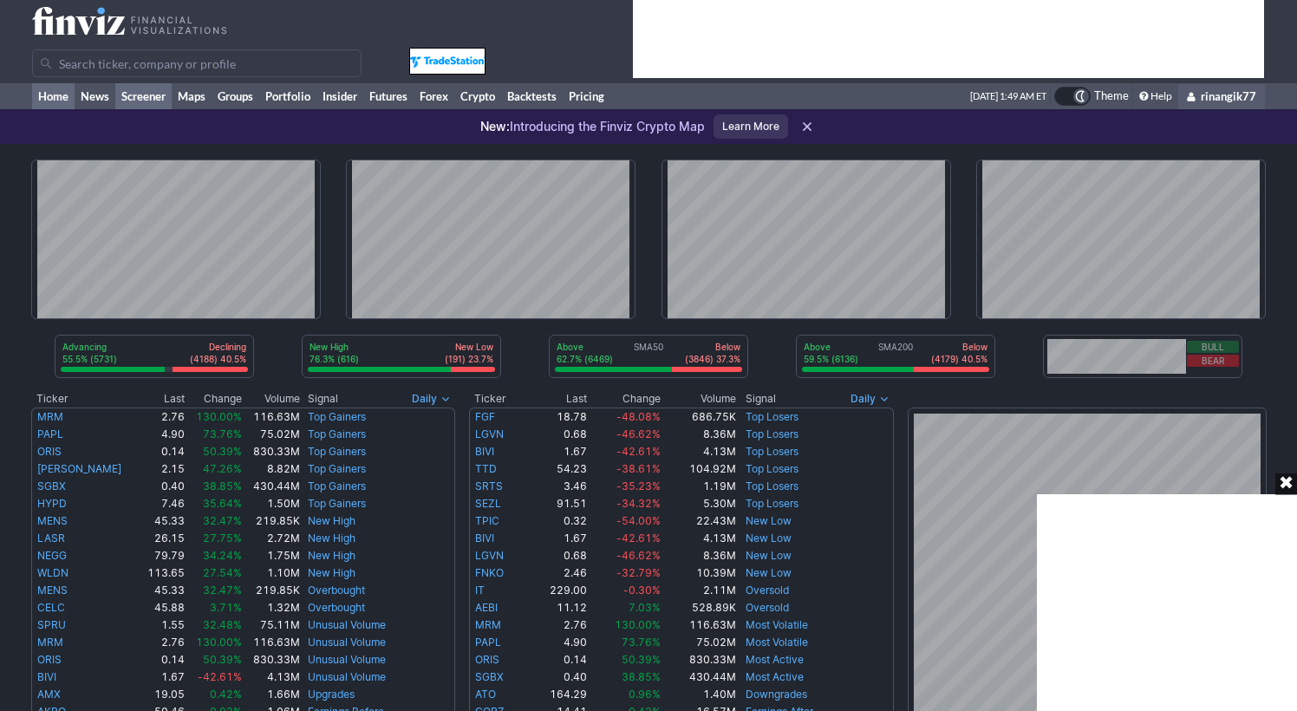
click at [153, 94] on link "Screener" at bounding box center [143, 96] width 56 height 26
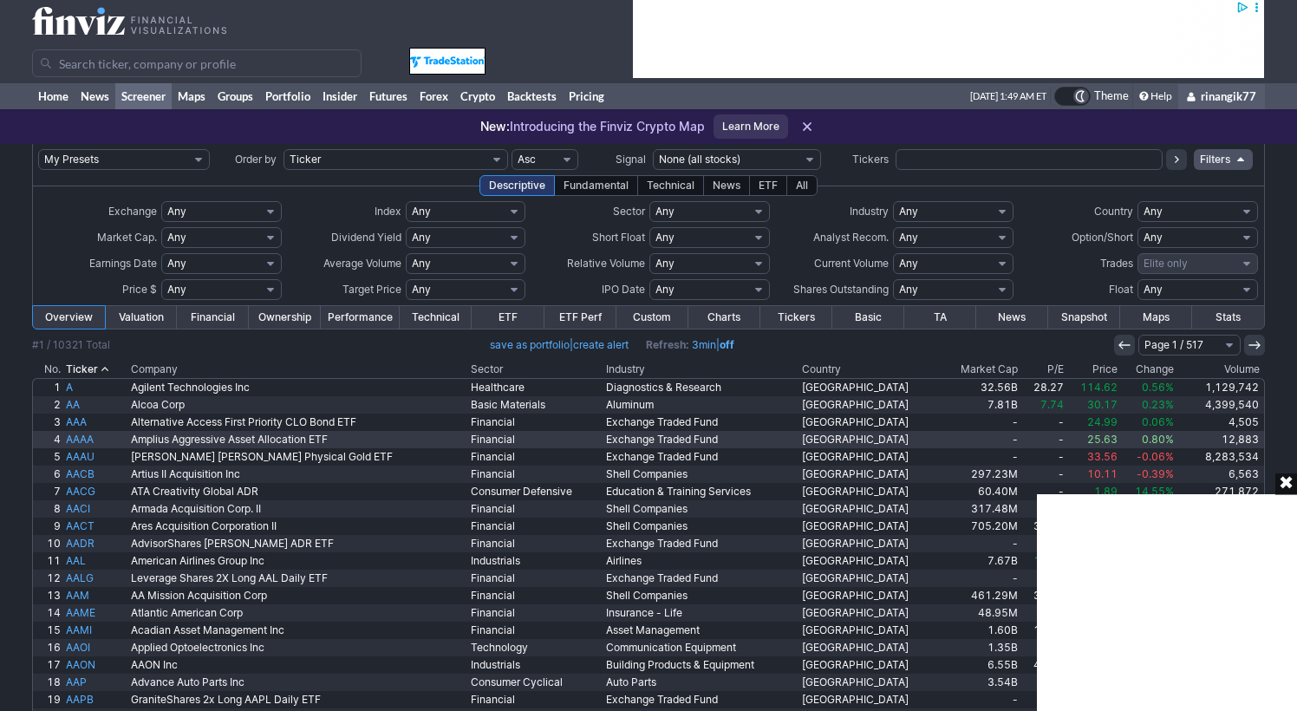
scroll to position [24, 0]
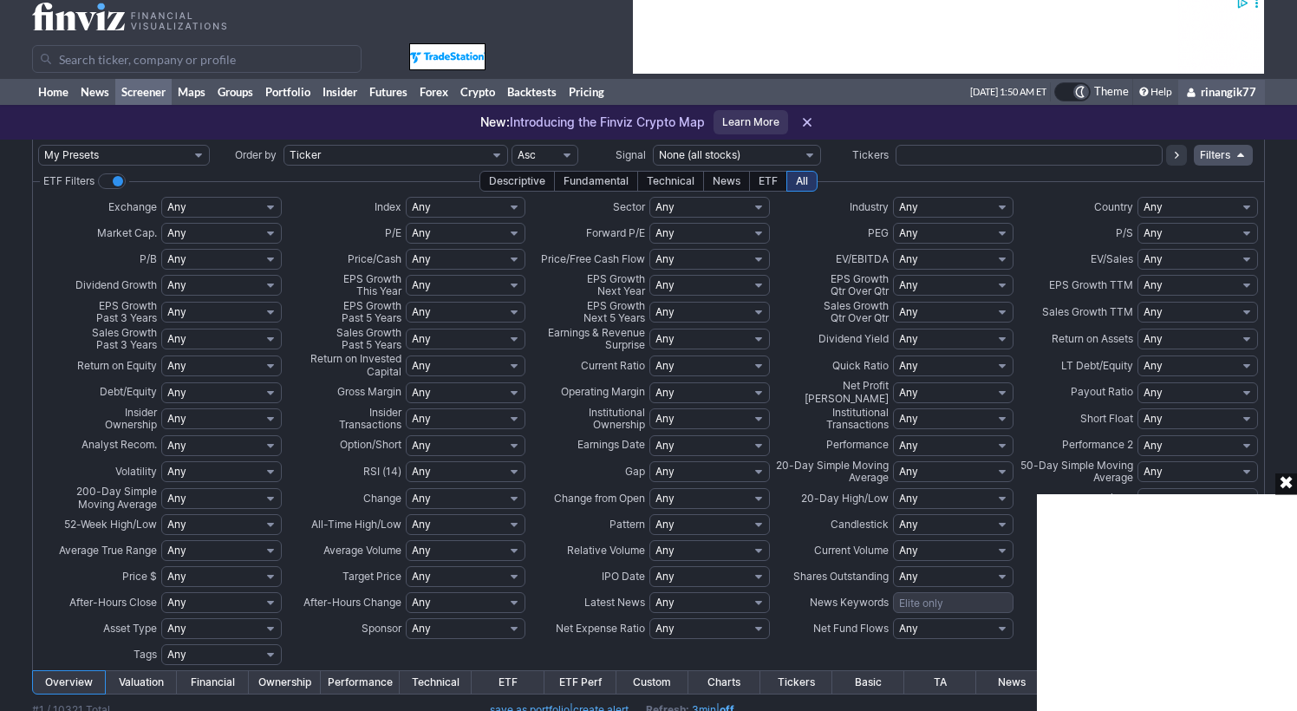
scroll to position [6, 0]
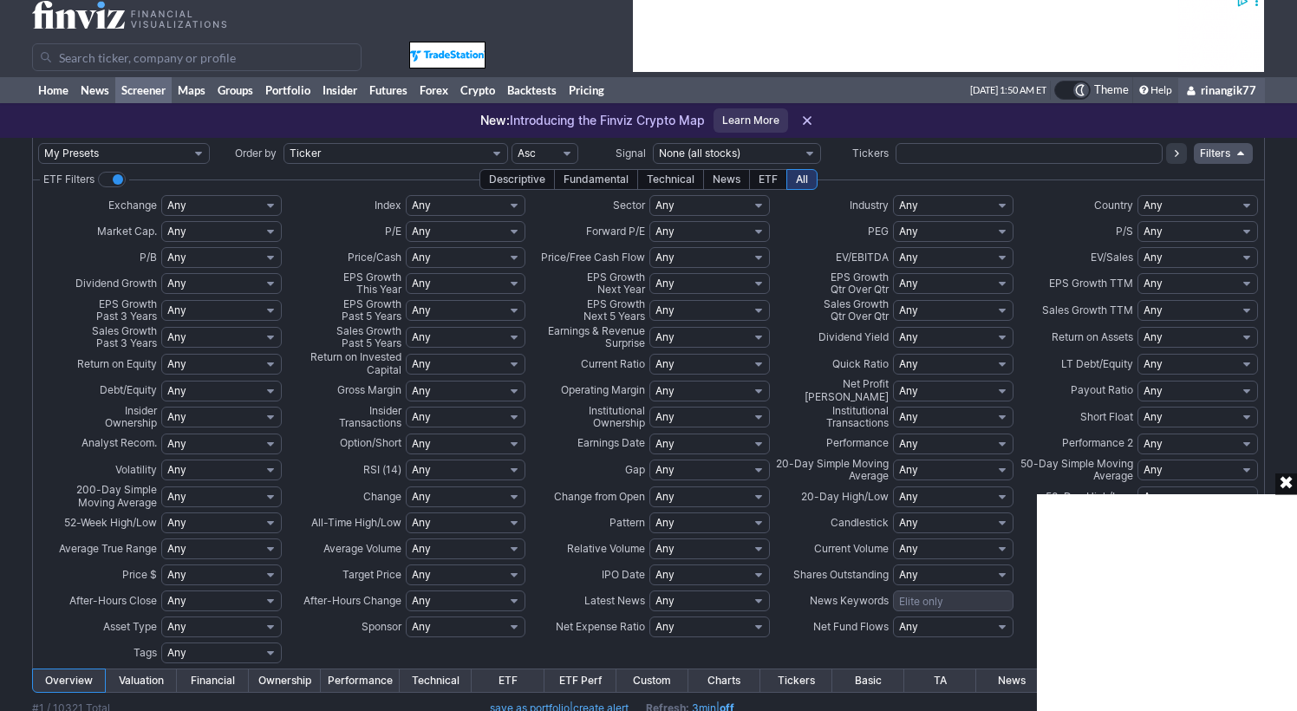
click at [1286, 476] on div "✖" at bounding box center [1286, 484] width 22 height 22
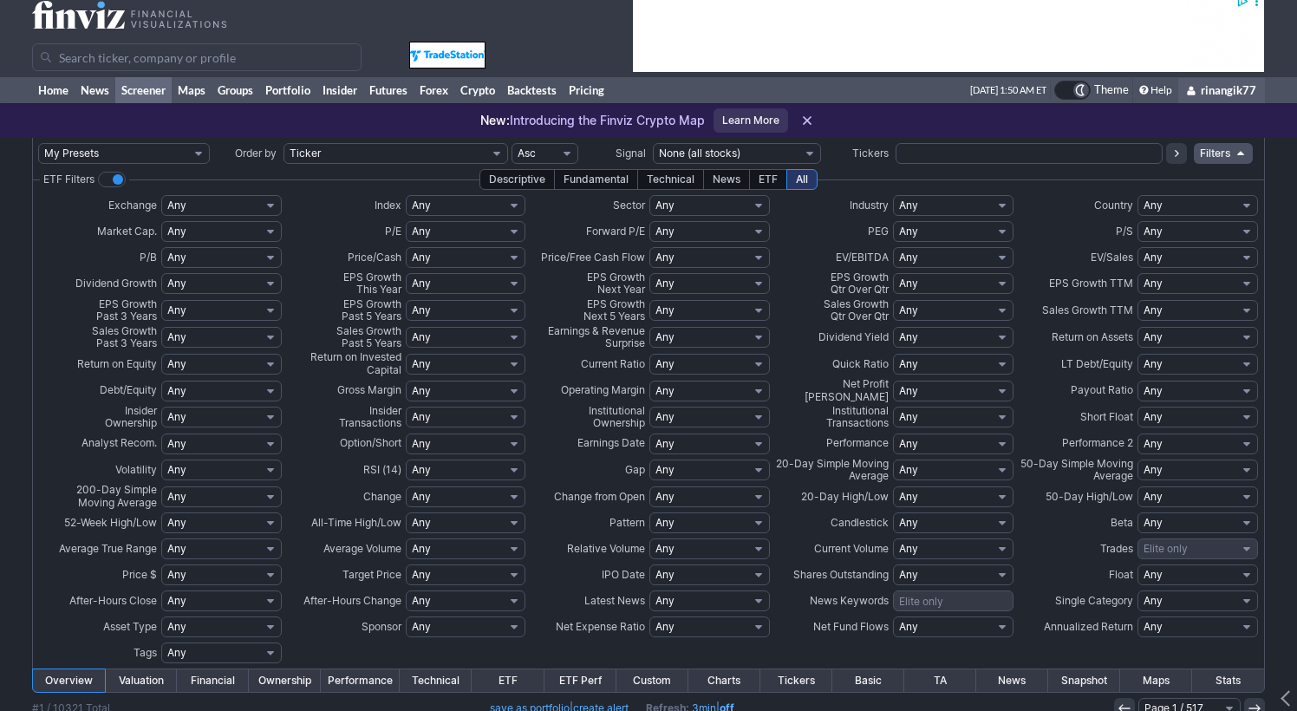
select select "o1.5"
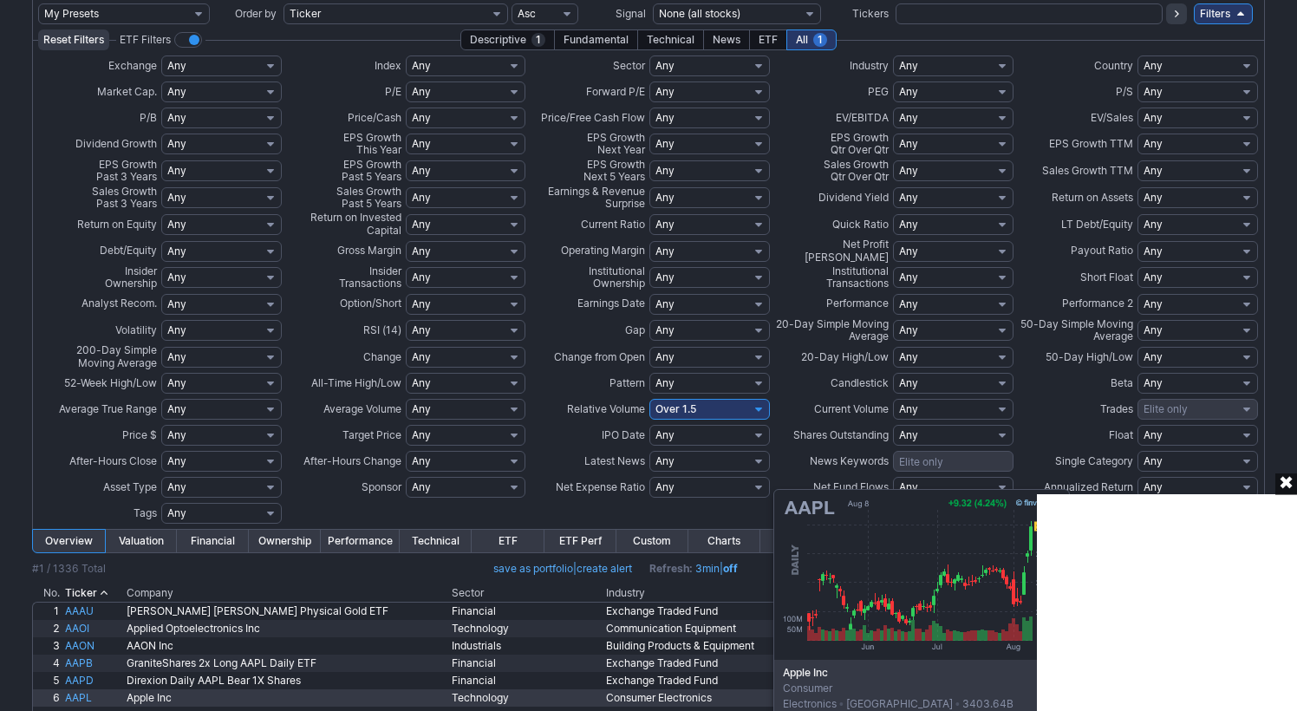
scroll to position [146, 0]
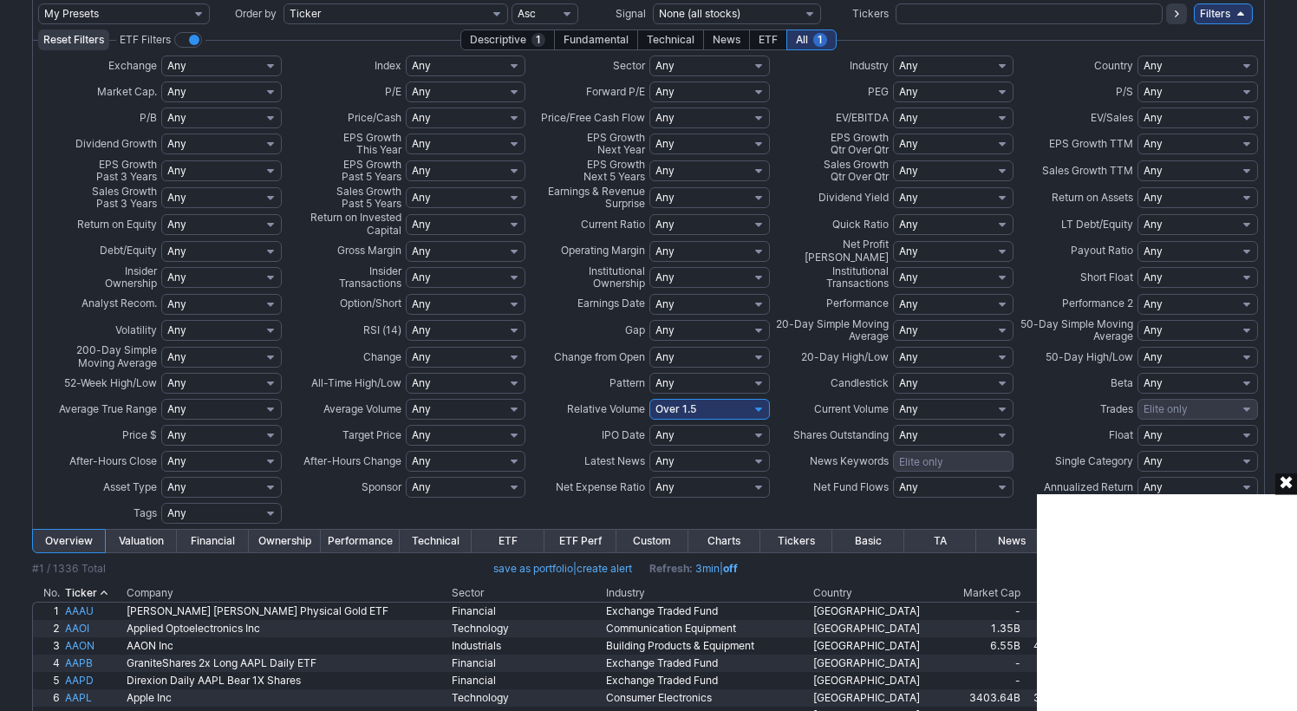
click at [1285, 488] on div "✖" at bounding box center [1286, 484] width 22 height 22
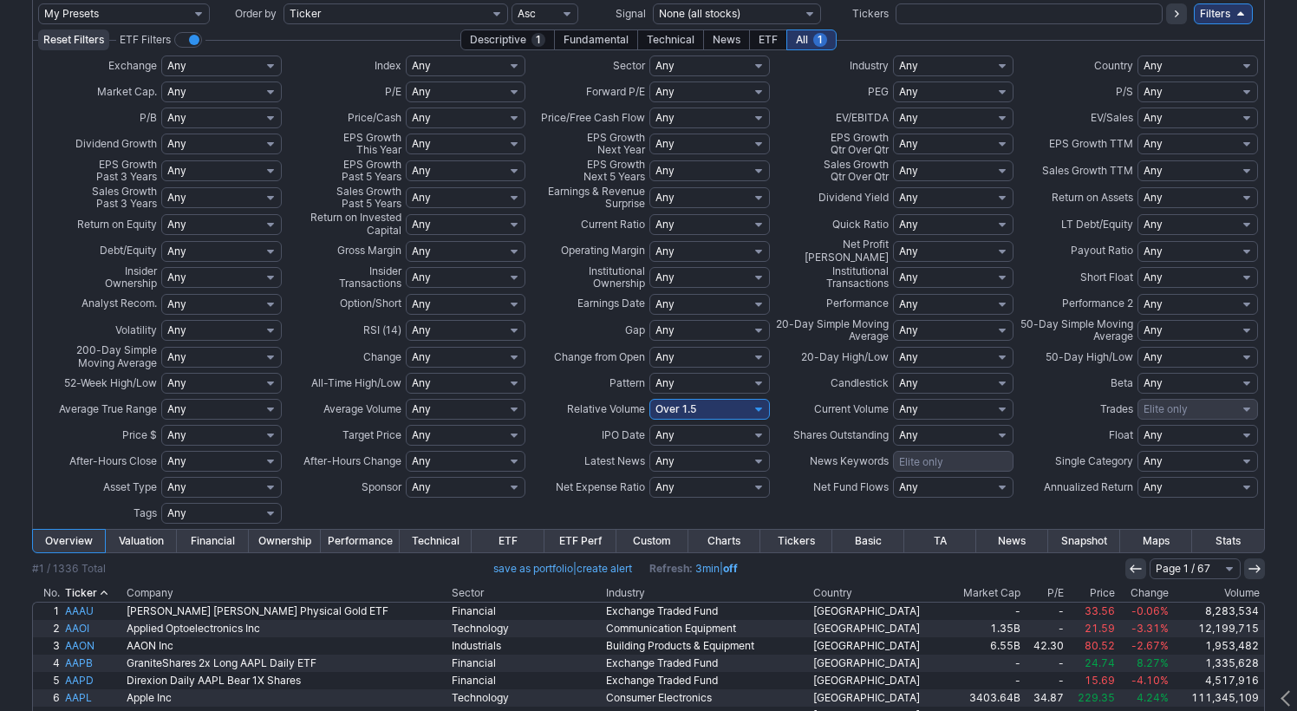
scroll to position [0, 0]
select select "o1"
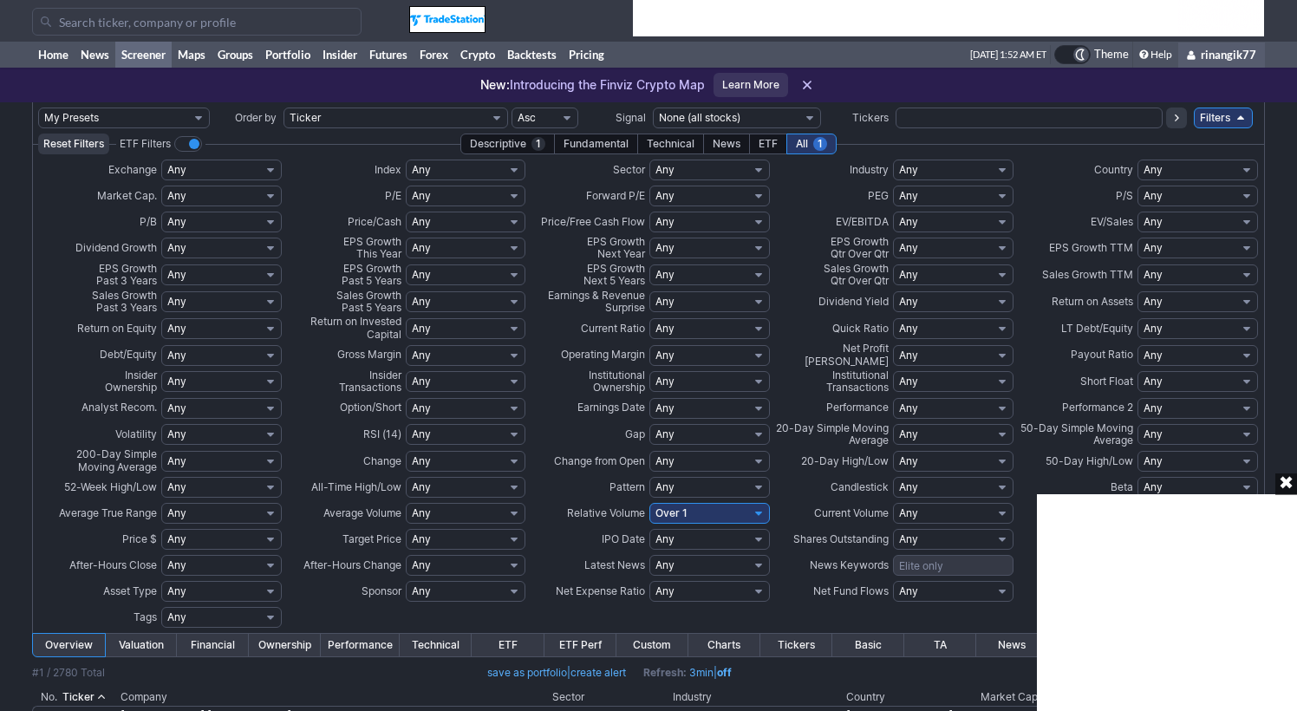
click at [1284, 486] on div "✖" at bounding box center [1286, 484] width 22 height 22
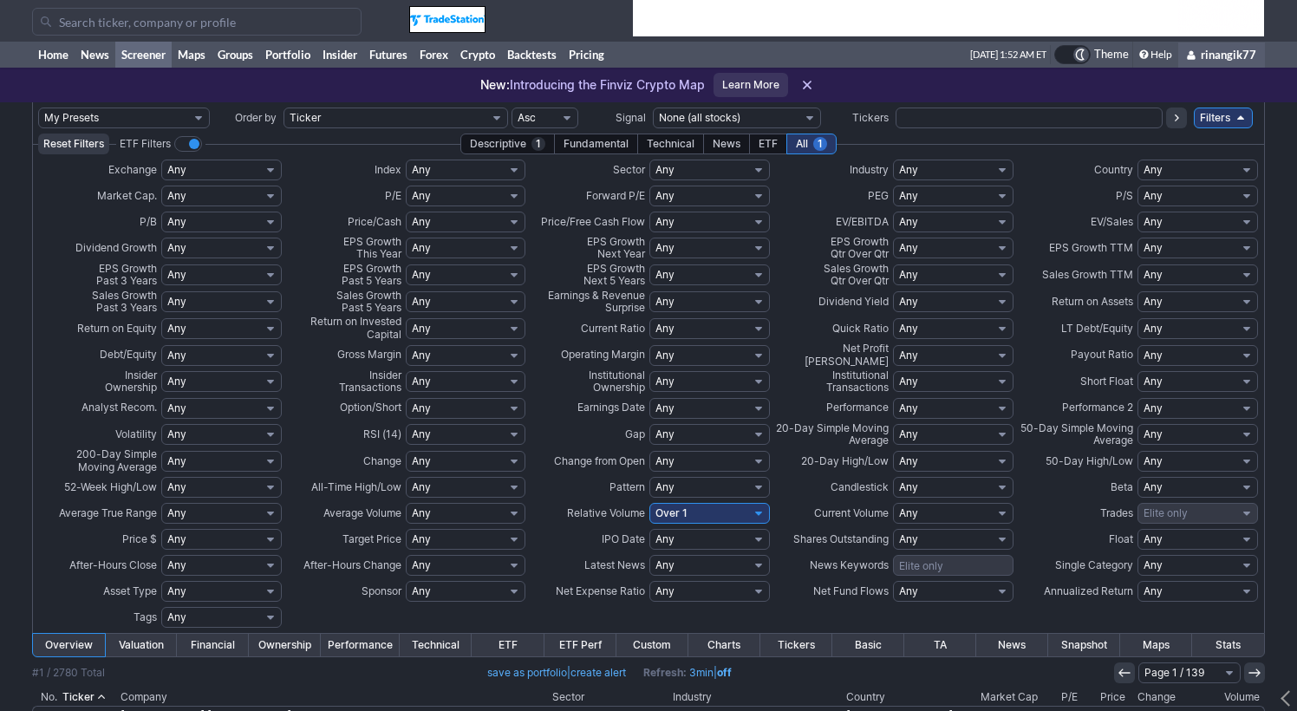
select select "pa"
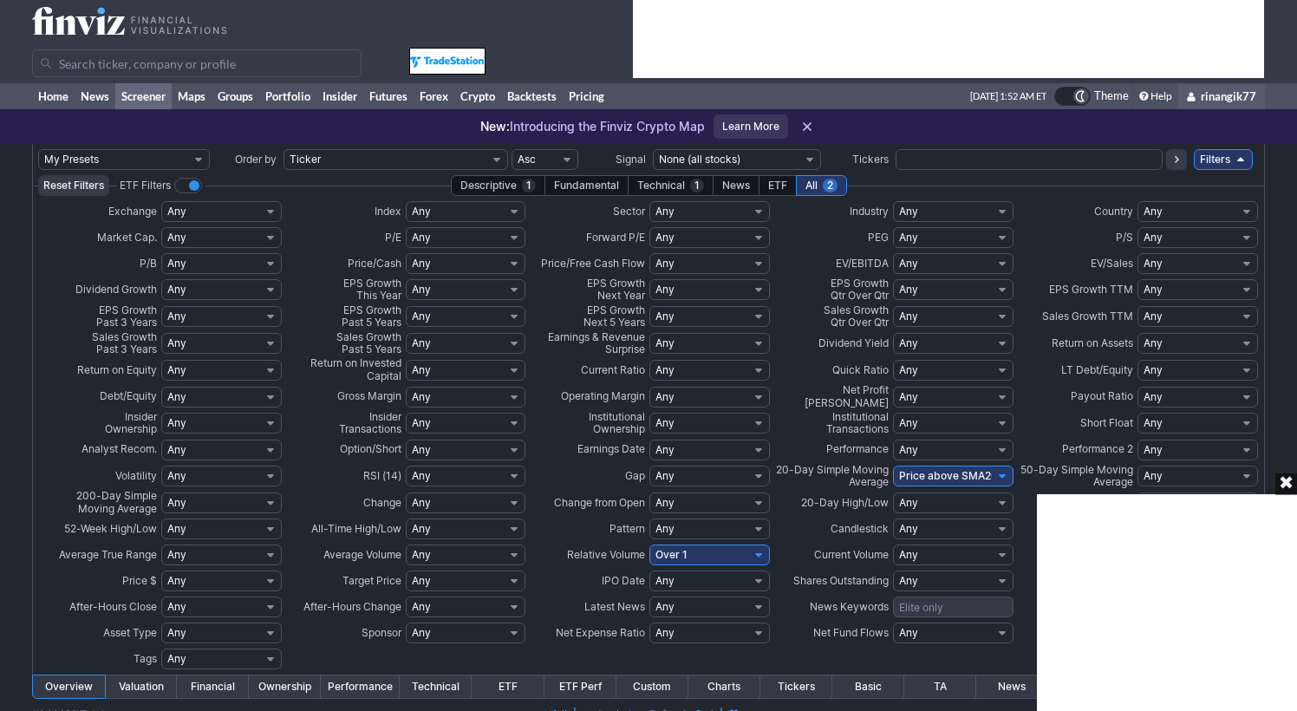
click at [1288, 485] on div "✖" at bounding box center [1286, 484] width 22 height 22
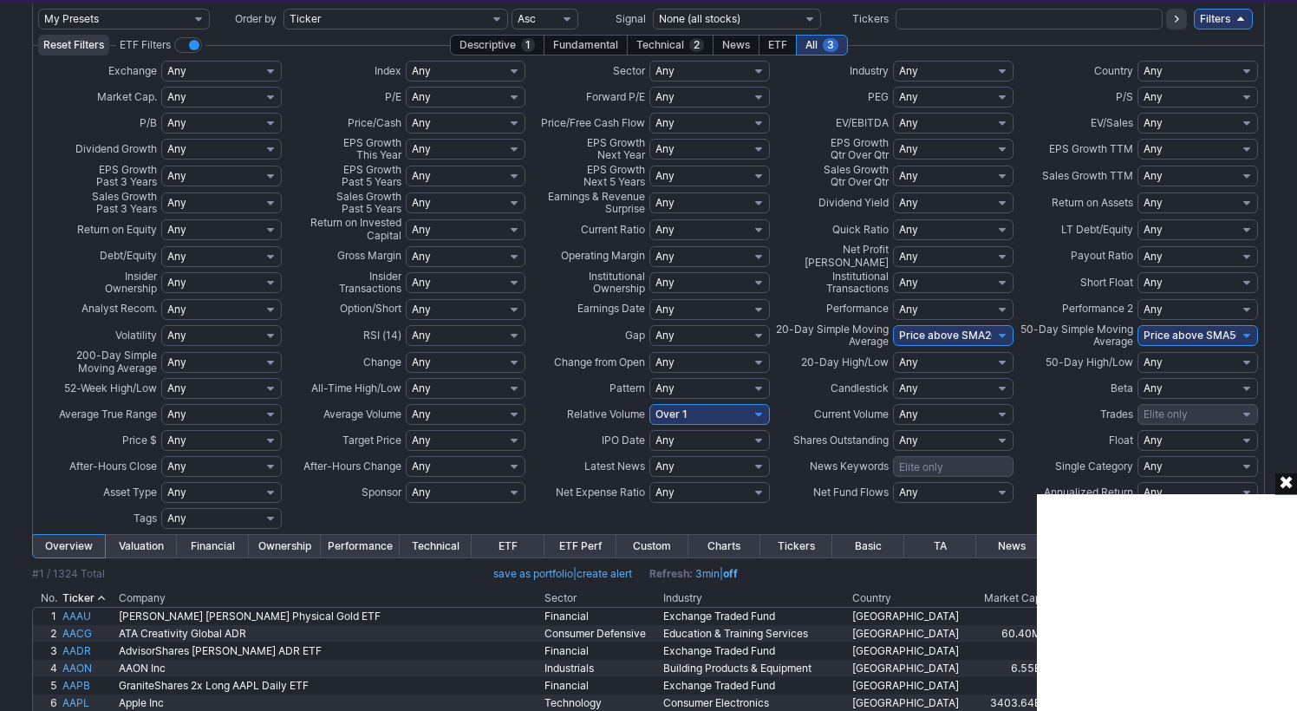
scroll to position [136, 0]
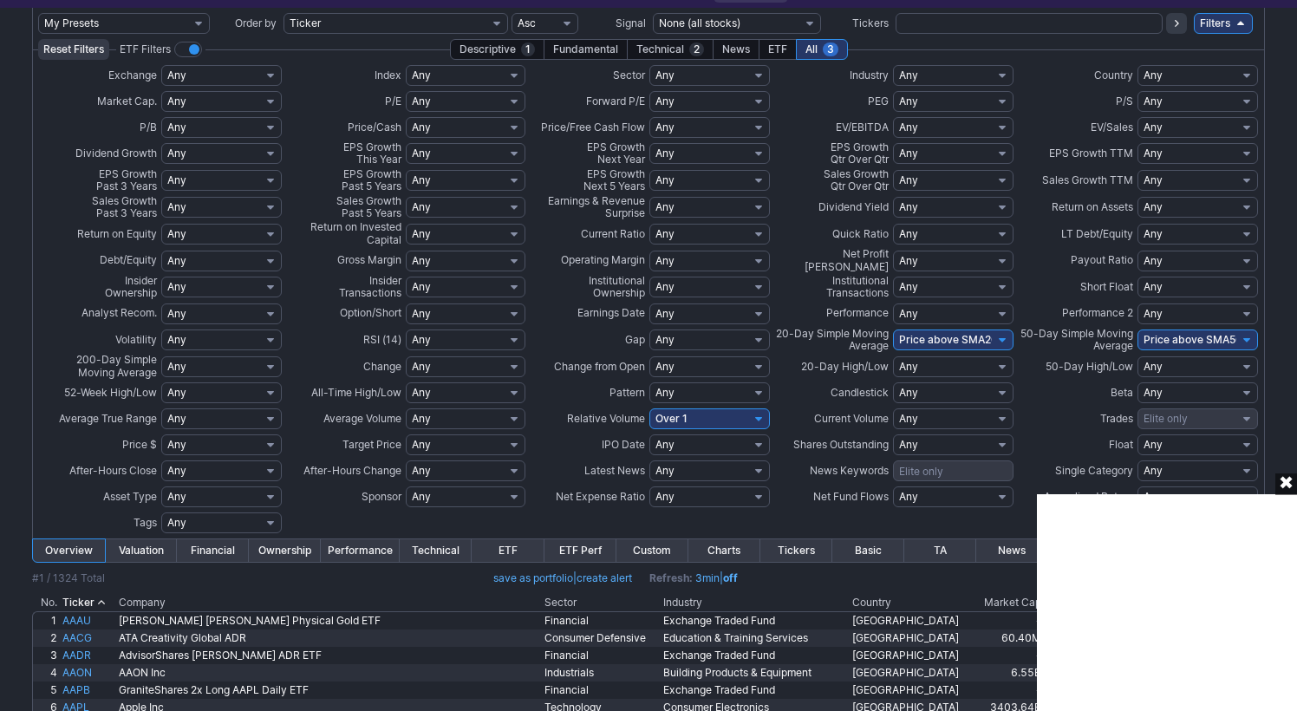
click at [244, 360] on select "Any Price below SMA200 Price 10% below SMA200 Price 20% below SMA200 Price 30% …" at bounding box center [221, 366] width 120 height 21
select select "pa"
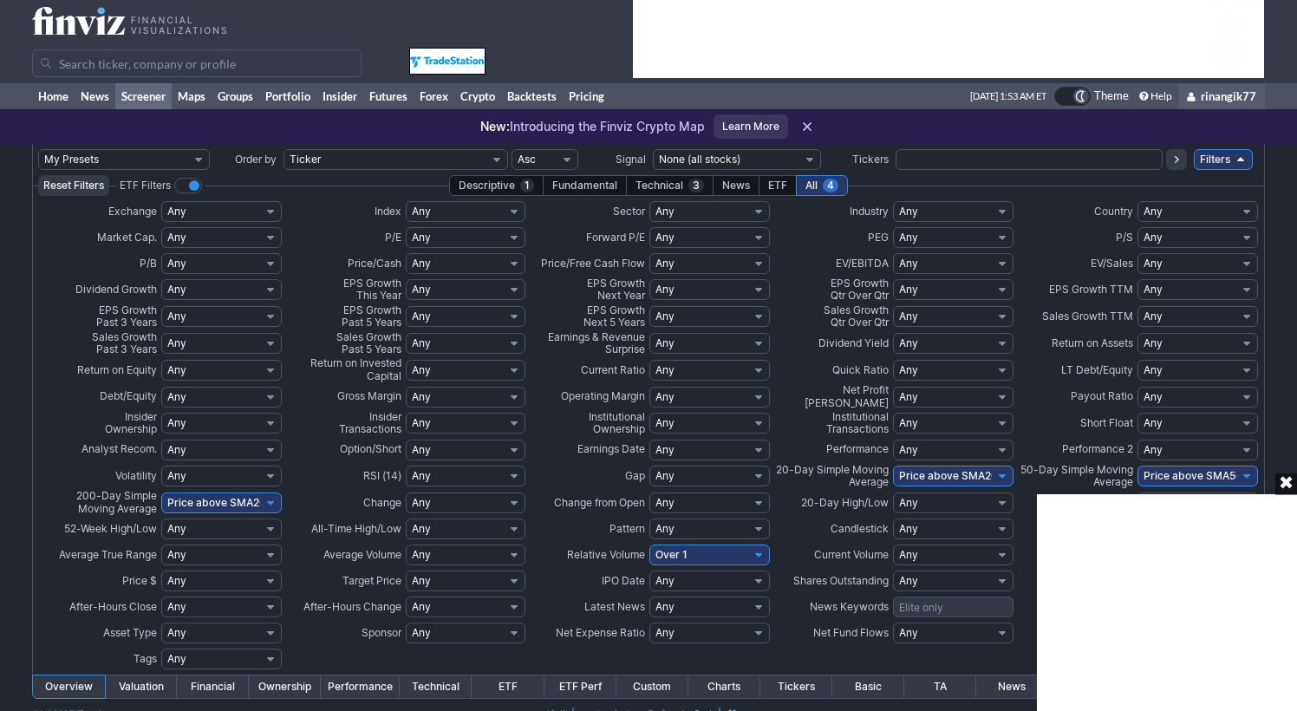
click at [1288, 485] on div "✖" at bounding box center [1286, 484] width 22 height 22
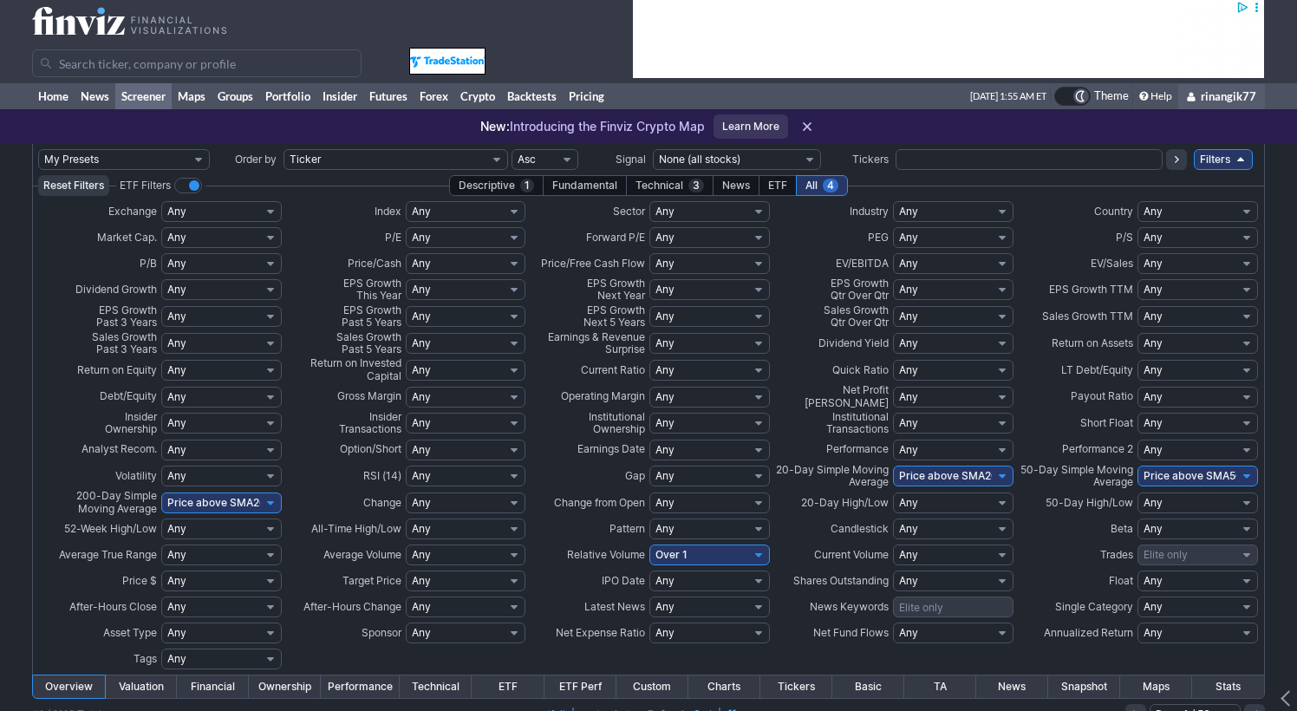
select select "o1000"
click at [217, 576] on select "Any Under $1 Under $2 Under $3 Under $4 Under $5 Under $7 Under $10 Under $15 U…" at bounding box center [221, 580] width 120 height 21
select select "o50"
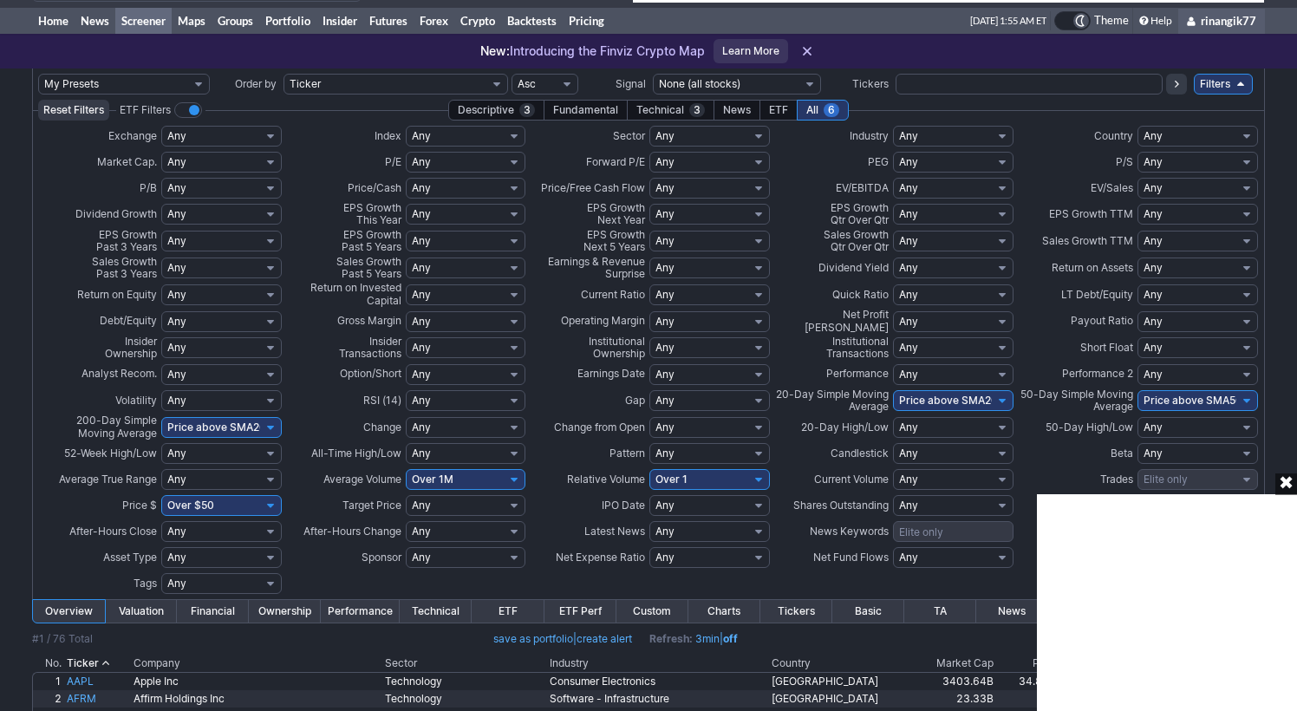
scroll to position [88, 0]
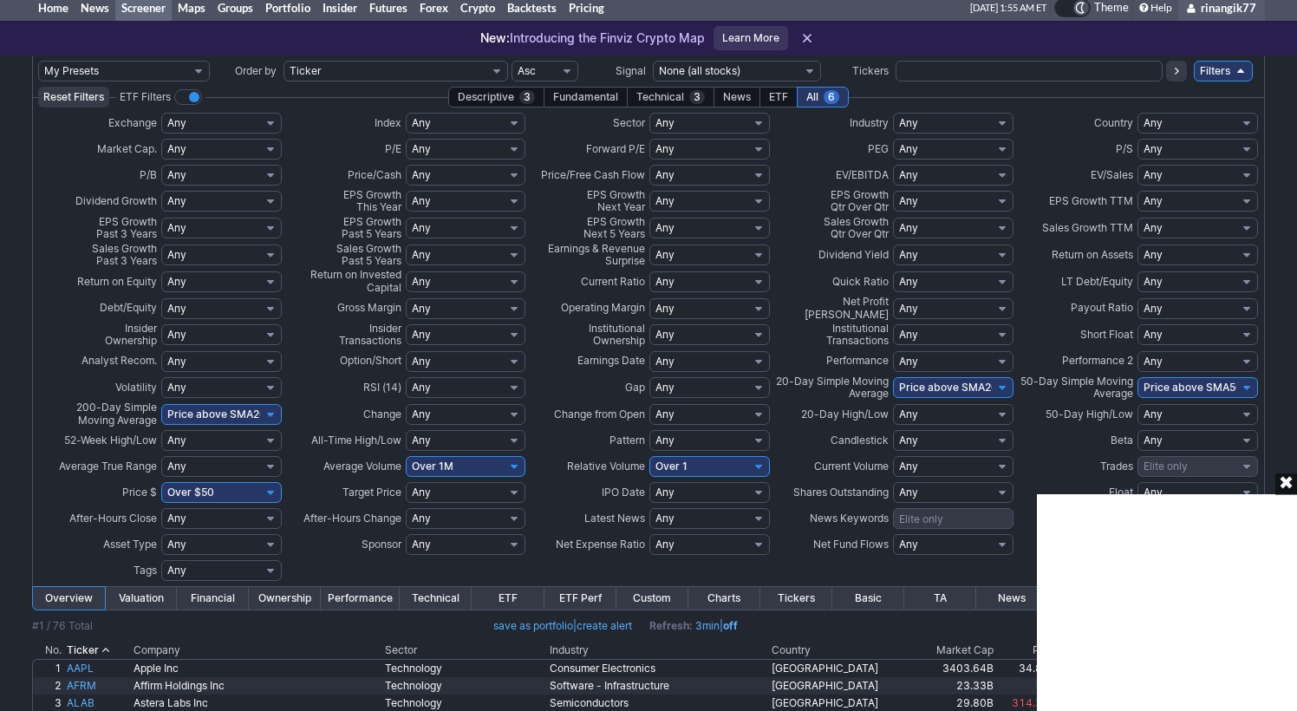
type input "0"
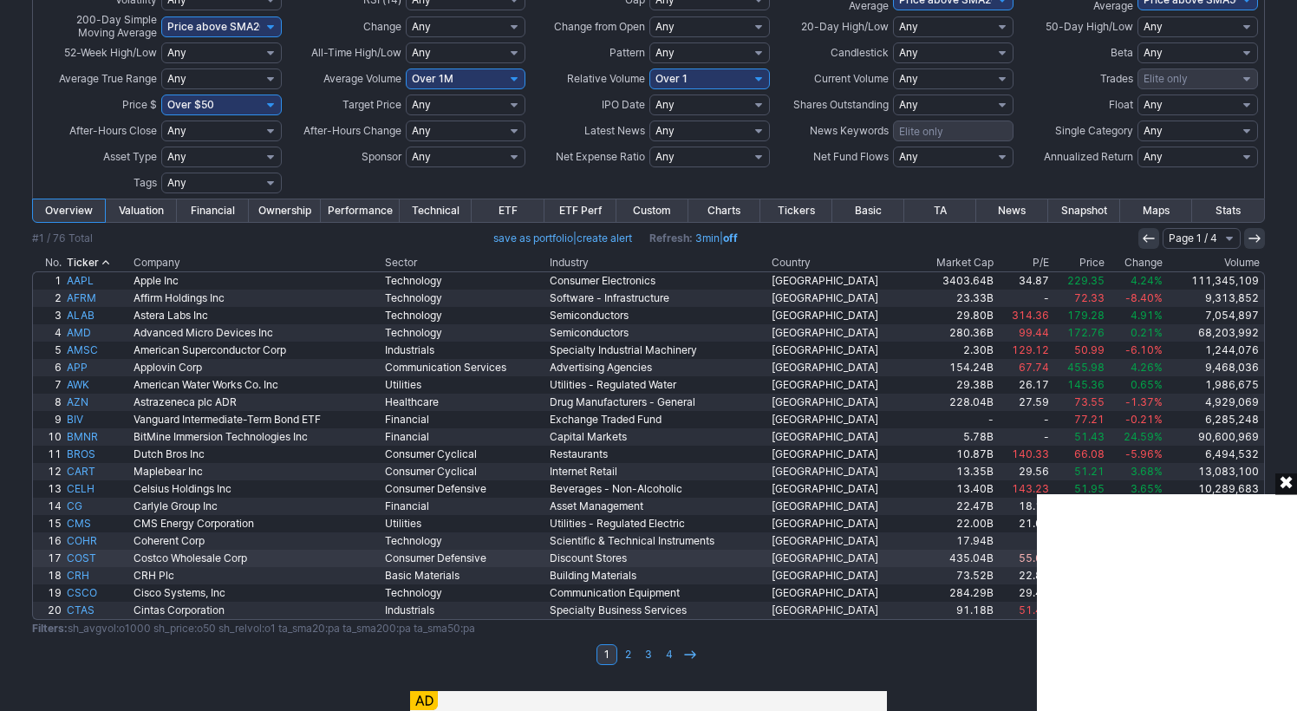
scroll to position [455, 0]
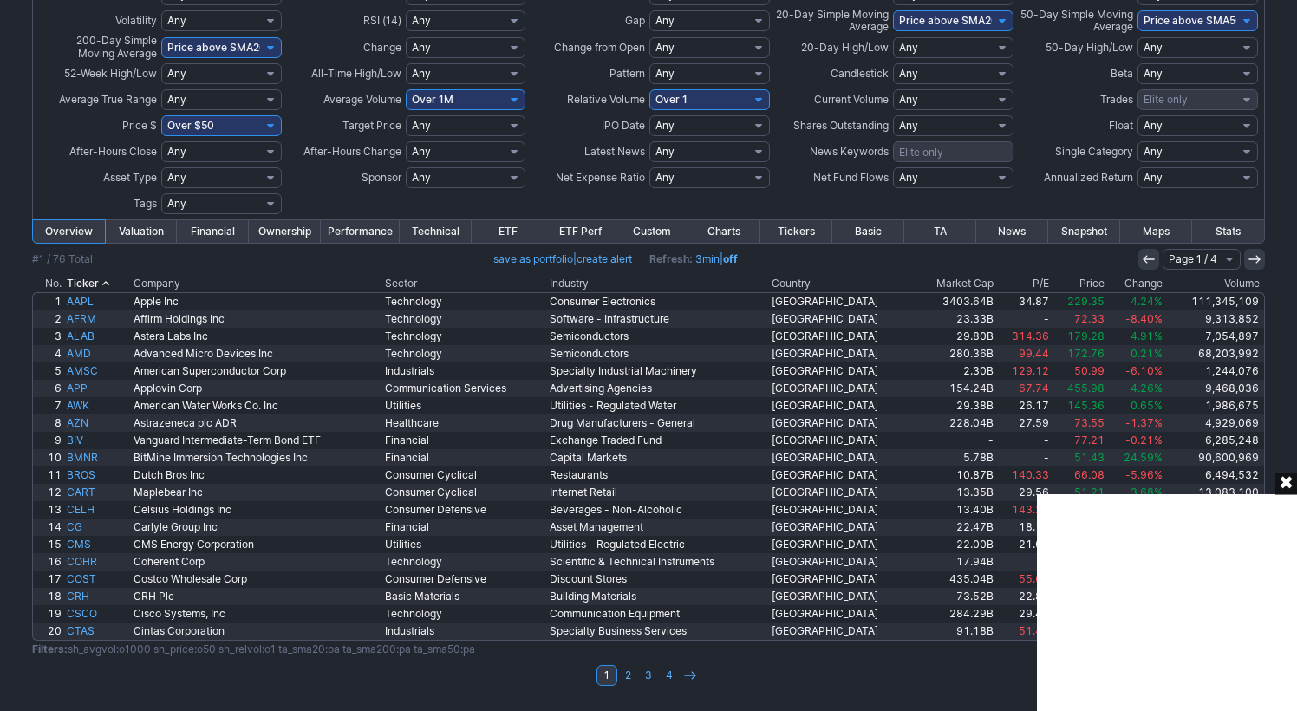
click at [1284, 115] on div "My Presets -Save Screen -Edit Screens s: diagnosticsresearch s: next week earni…" at bounding box center [648, 333] width 1297 height 1289
click at [1285, 115] on div "My Presets -Save Screen -Edit Screens s: diagnosticsresearch s: next week earni…" at bounding box center [648, 333] width 1297 height 1289
click at [1283, 113] on div "My Presets -Save Screen -Edit Screens s: diagnosticsresearch s: next week earni…" at bounding box center [648, 333] width 1297 height 1289
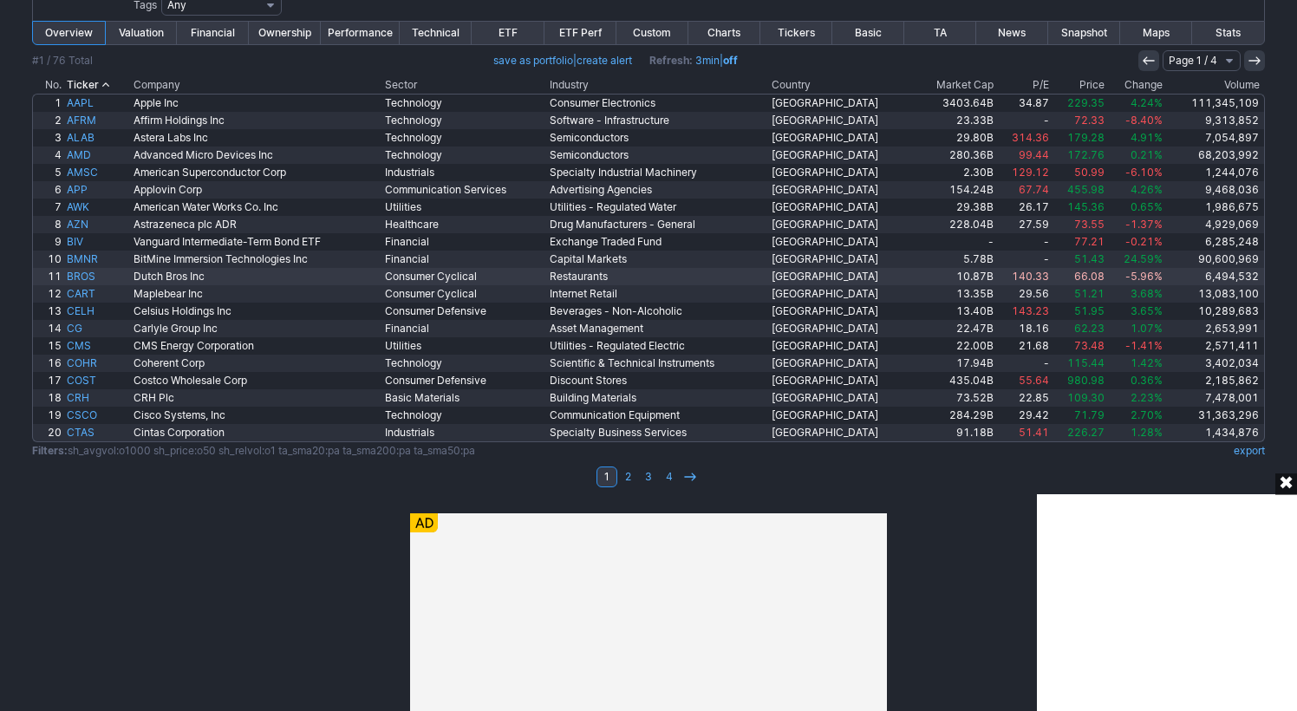
scroll to position [0, 0]
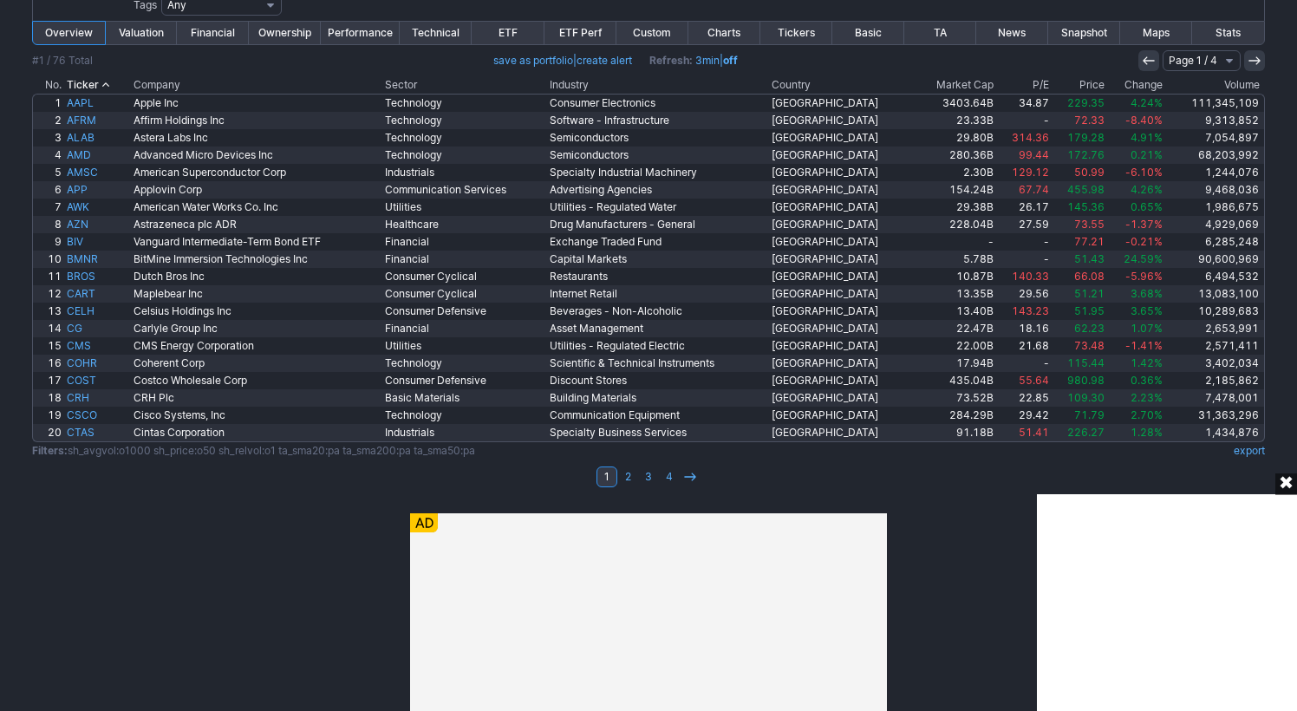
click at [1286, 484] on div "✖" at bounding box center [1286, 484] width 22 height 22
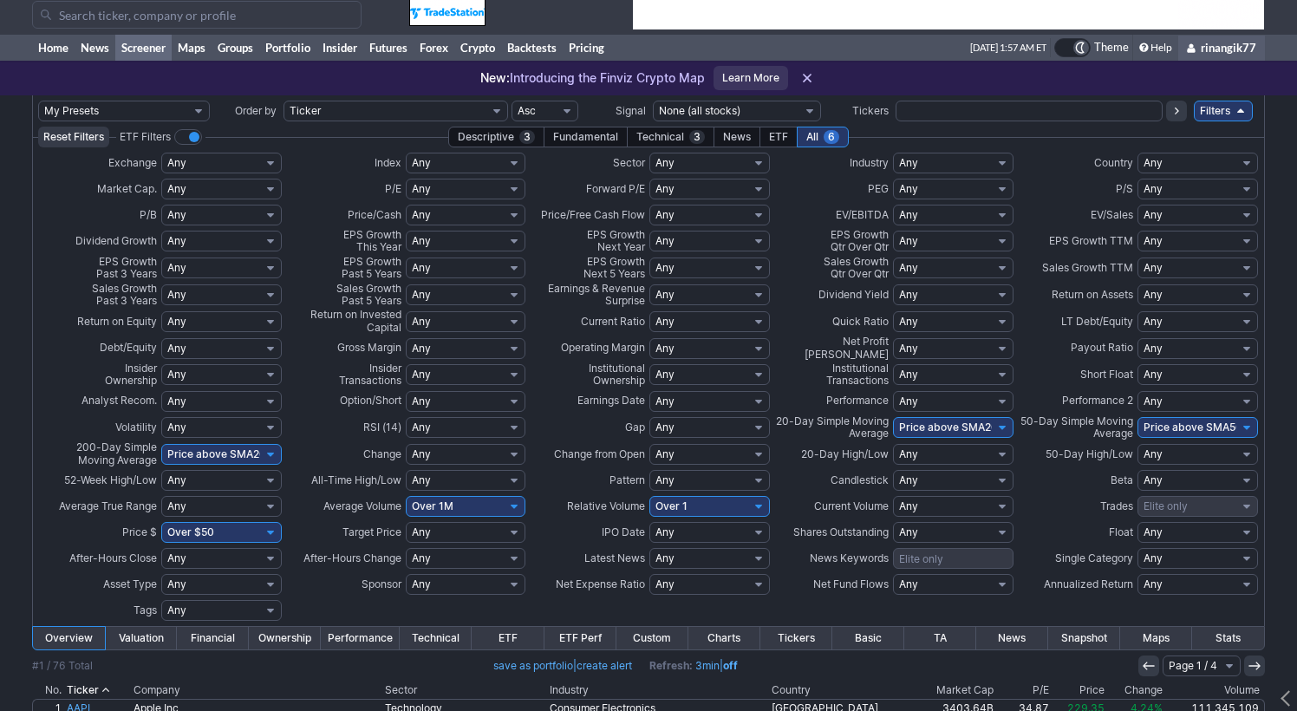
scroll to position [41, 0]
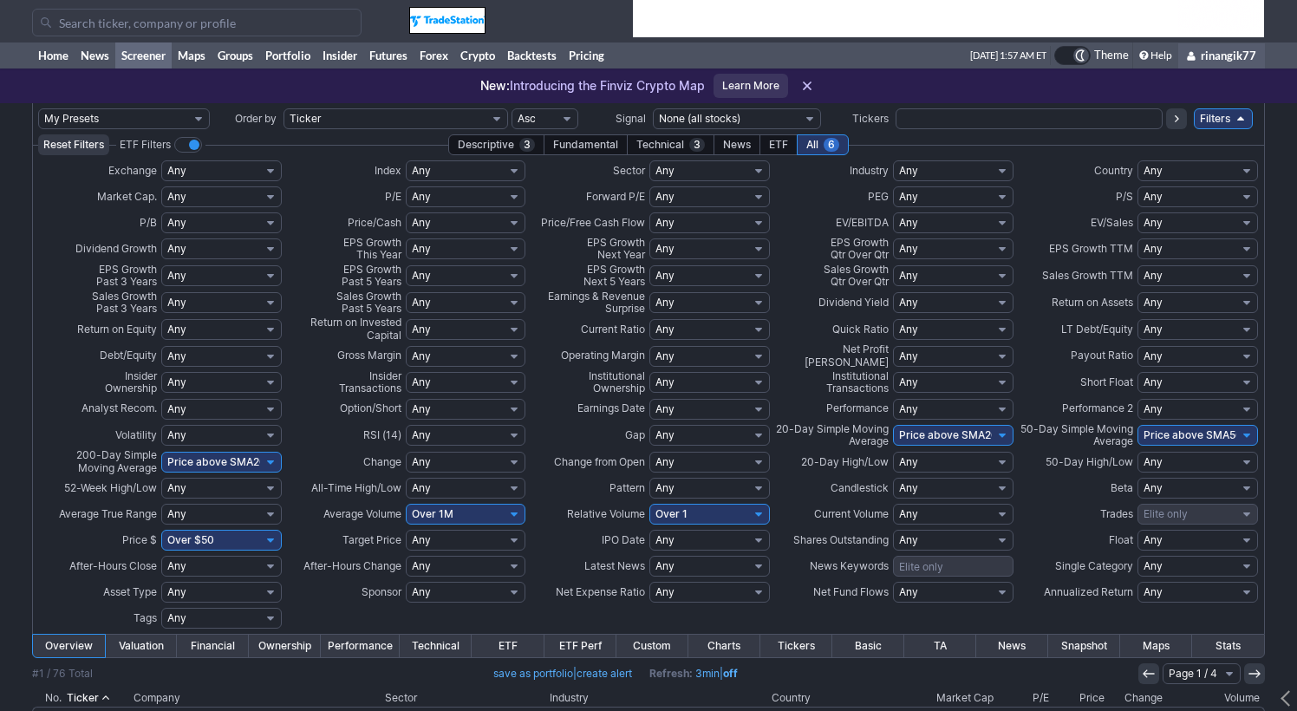
click at [1218, 118] on link "Filters" at bounding box center [1223, 118] width 59 height 21
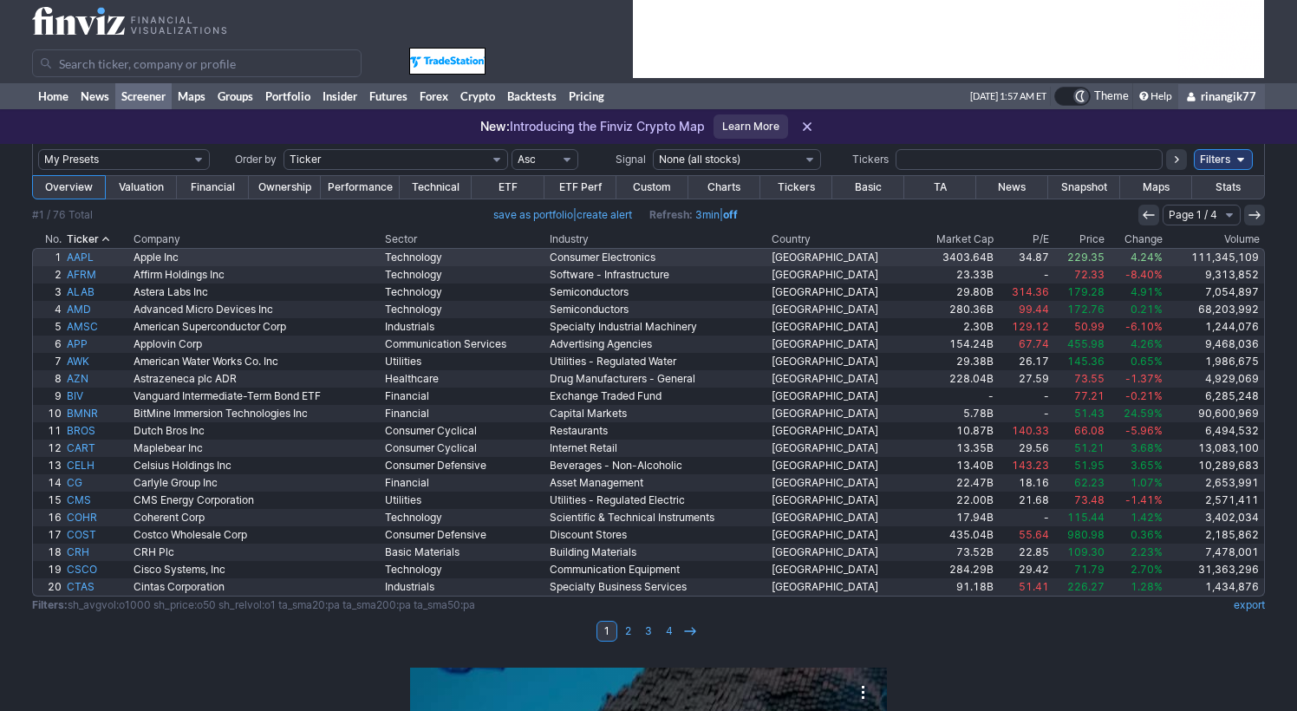
type input "0"
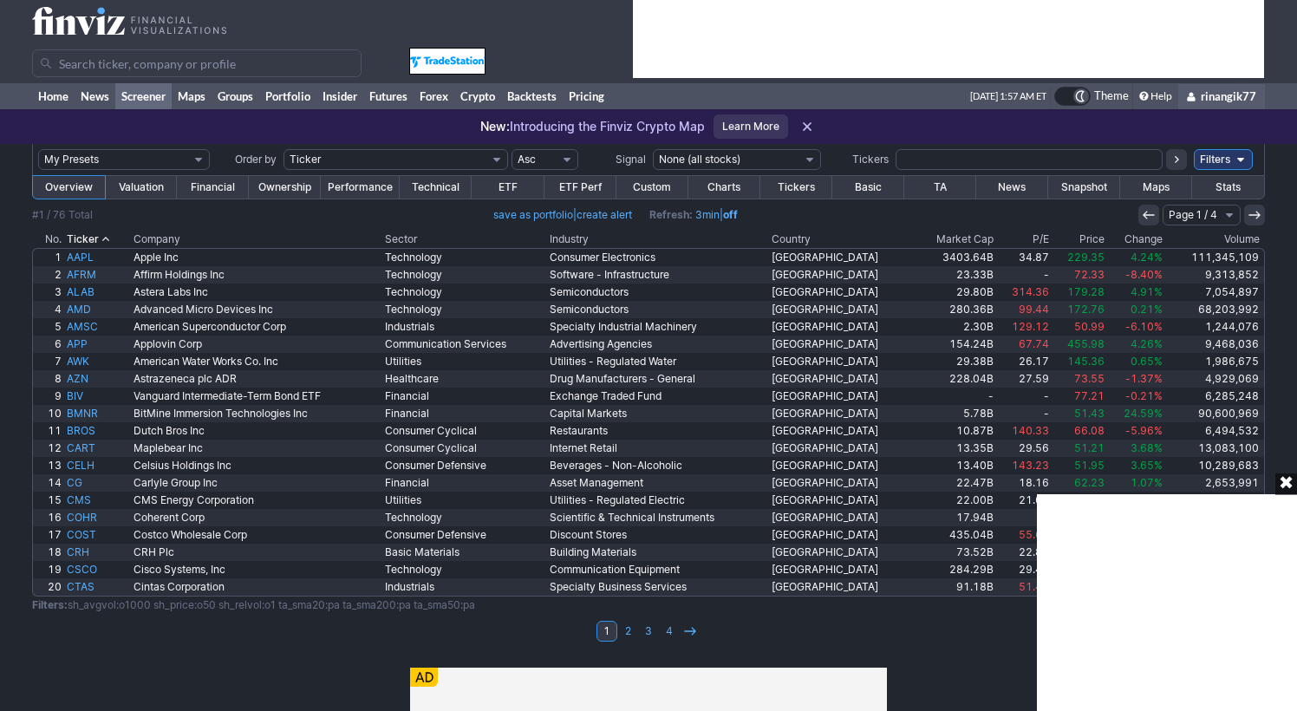
click at [1285, 481] on div "✖" at bounding box center [1286, 484] width 22 height 22
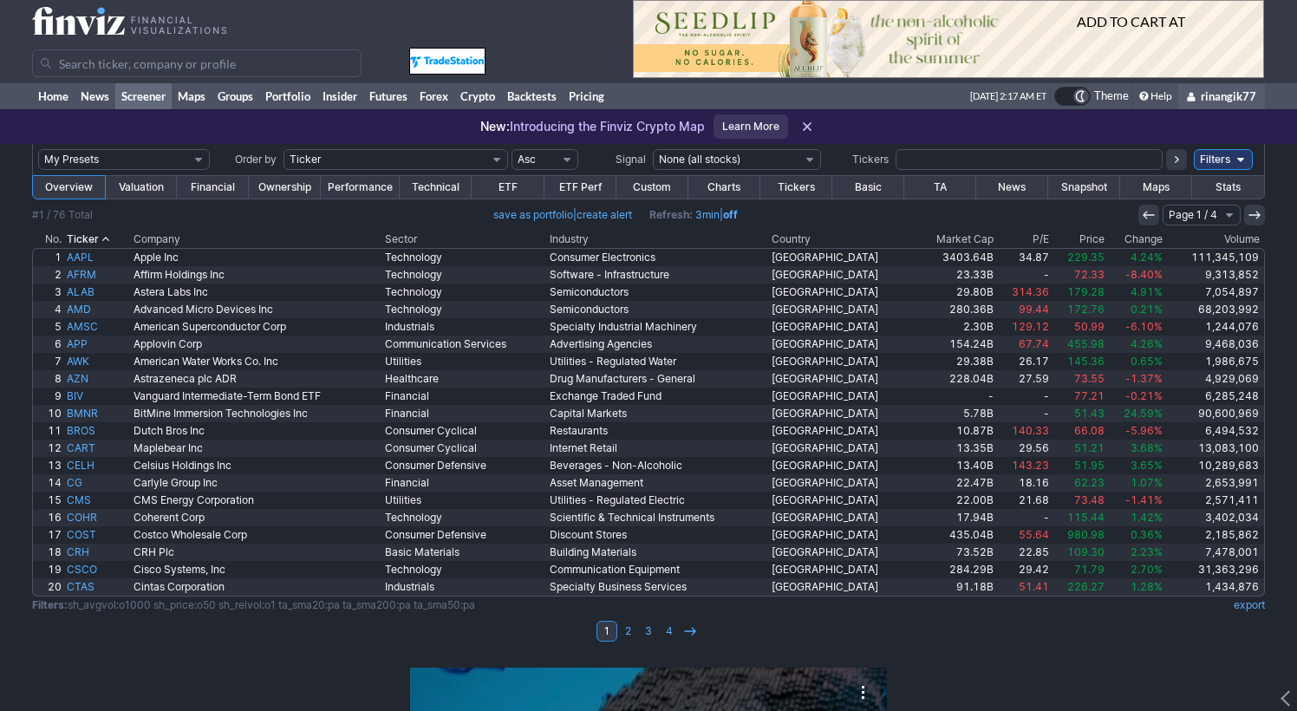
type input "0"
